Goal: Transaction & Acquisition: Purchase product/service

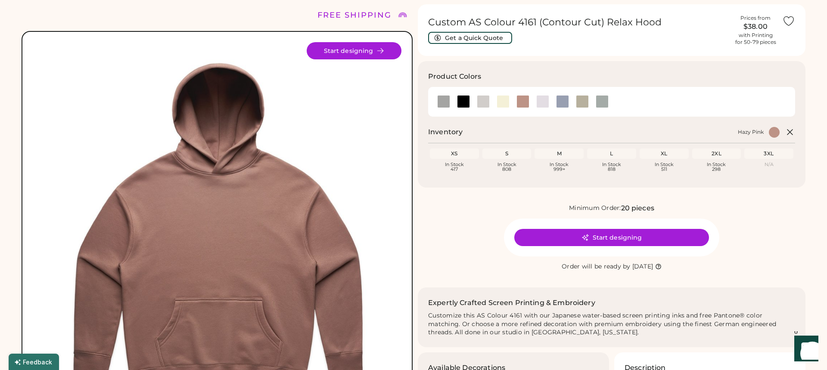
scroll to position [1, 0]
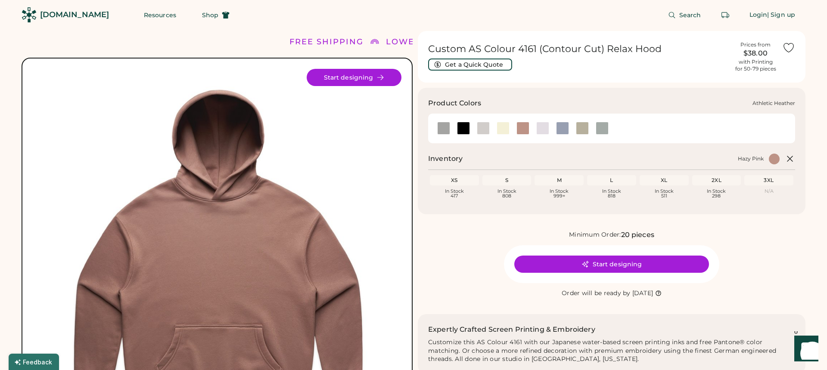
click at [441, 129] on div at bounding box center [443, 128] width 13 height 13
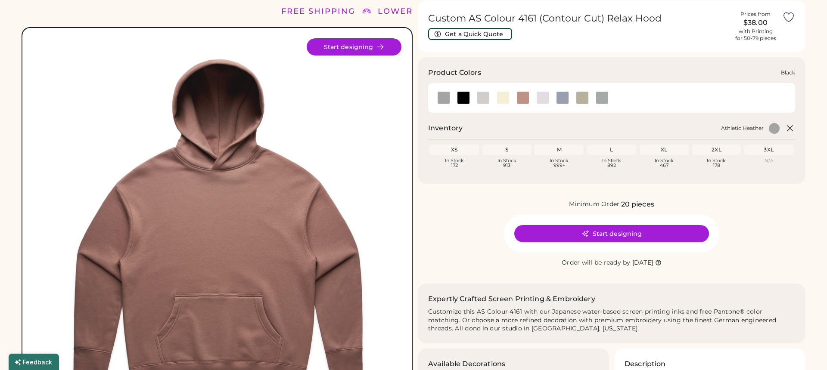
scroll to position [35, 0]
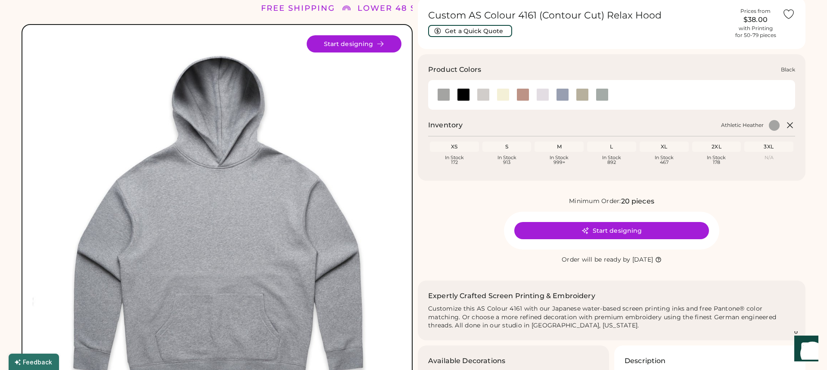
click at [464, 95] on div at bounding box center [463, 94] width 13 height 13
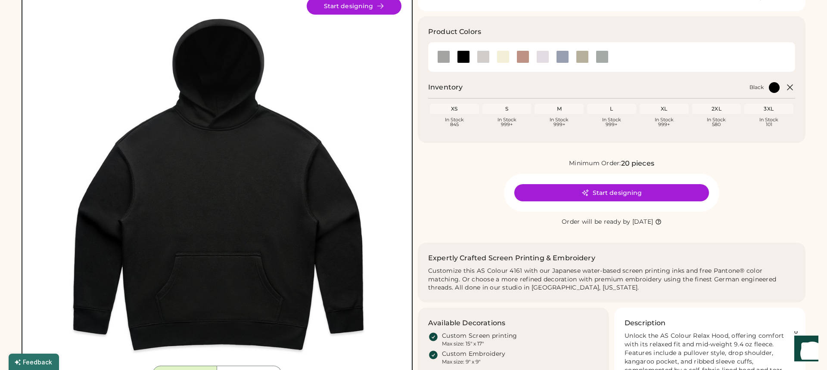
scroll to position [72, 0]
click at [618, 193] on button "Start designing" at bounding box center [611, 193] width 195 height 17
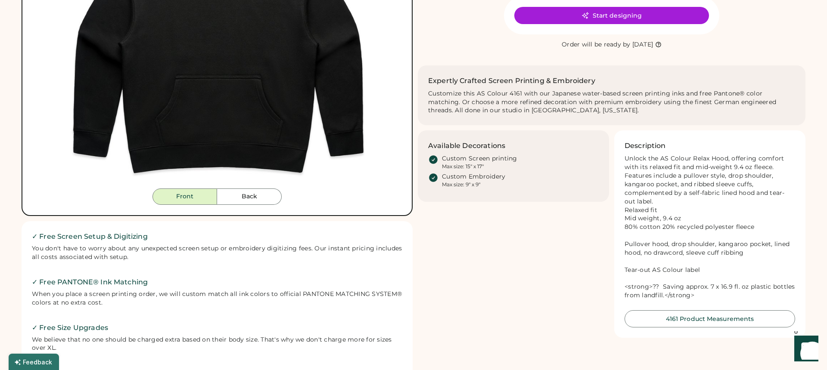
scroll to position [246, 0]
